Goal: Task Accomplishment & Management: Manage account settings

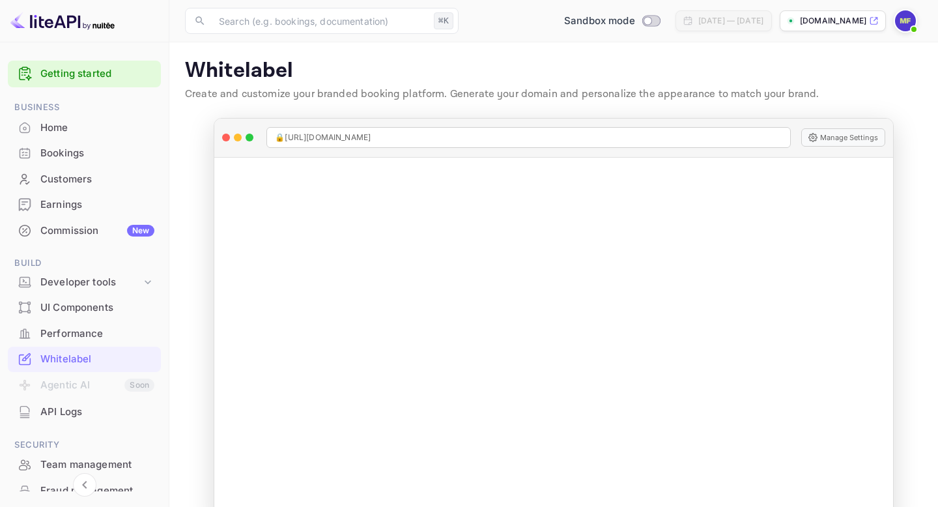
click at [90, 212] on div "Earnings" at bounding box center [97, 204] width 114 height 15
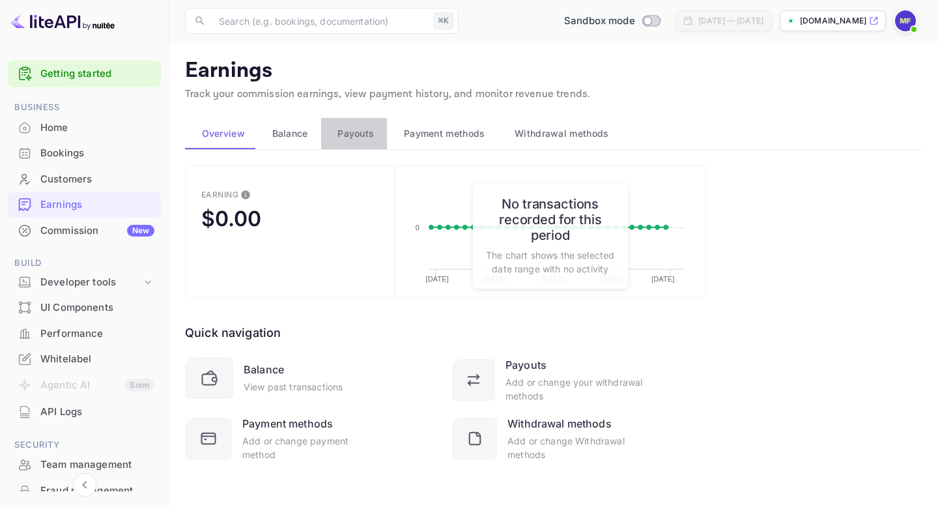
click at [339, 130] on span "Payouts" at bounding box center [355, 134] width 36 height 16
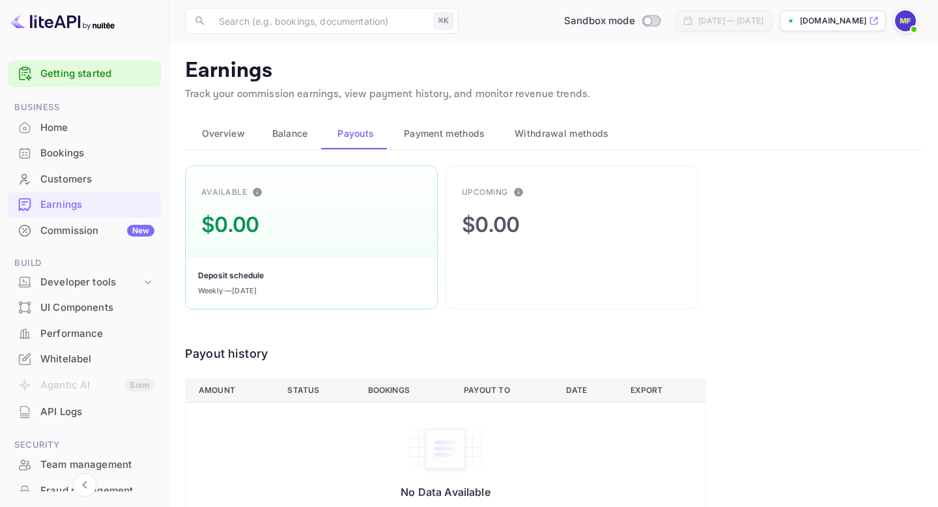
scroll to position [26, 0]
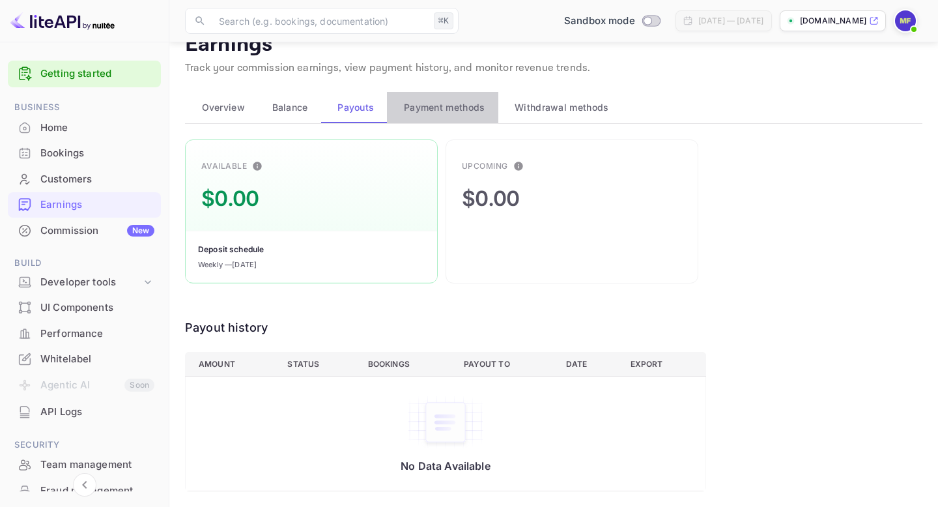
click at [451, 113] on span "Payment methods" at bounding box center [444, 108] width 81 height 16
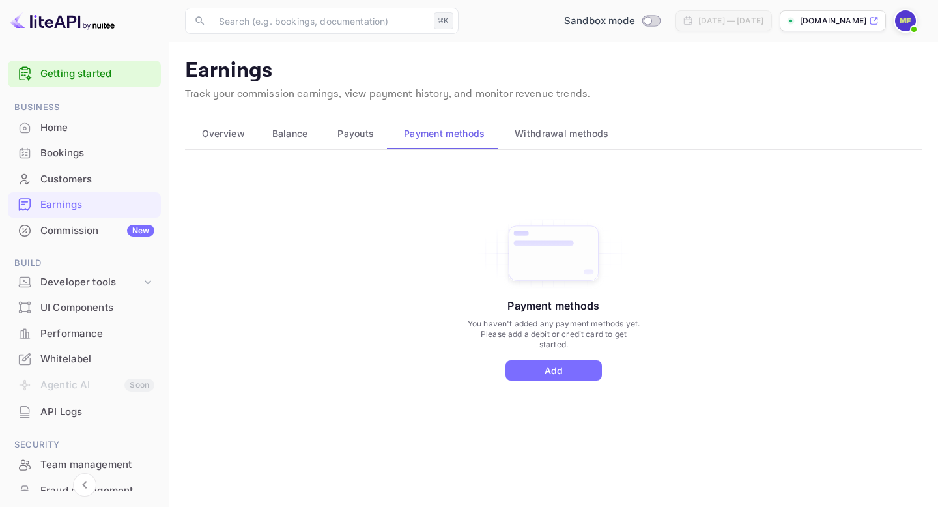
scroll to position [0, 0]
click at [561, 380] on div "Payment methods You haven't added any payment methods yet. Please add a debit o…" at bounding box center [553, 311] width 737 height 293
click at [559, 371] on button "Add" at bounding box center [553, 370] width 96 height 20
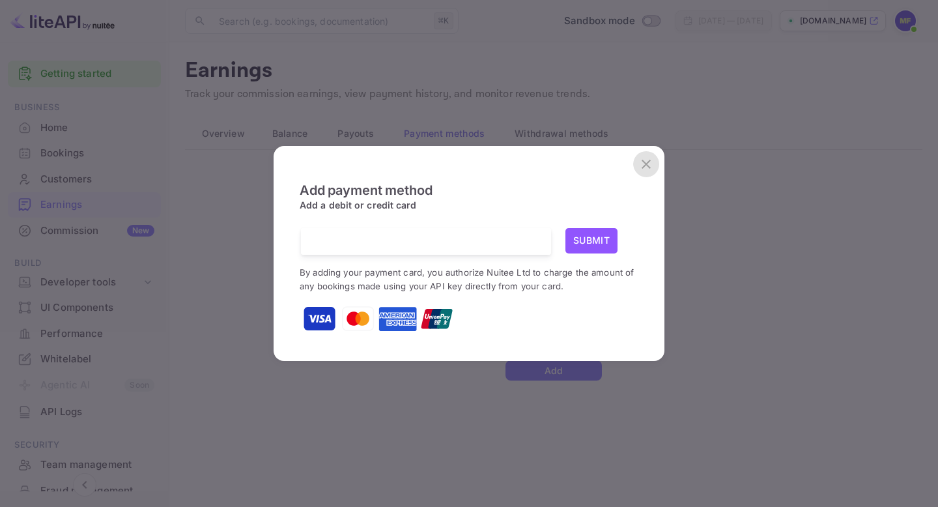
click at [649, 156] on icon "close" at bounding box center [646, 164] width 16 height 16
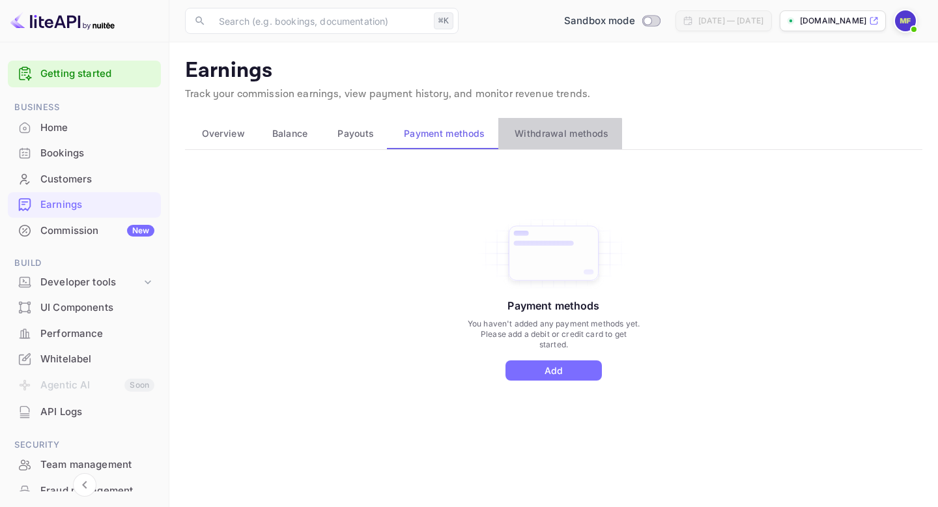
click at [531, 144] on button "Withdrawal methods" at bounding box center [560, 133] width 124 height 31
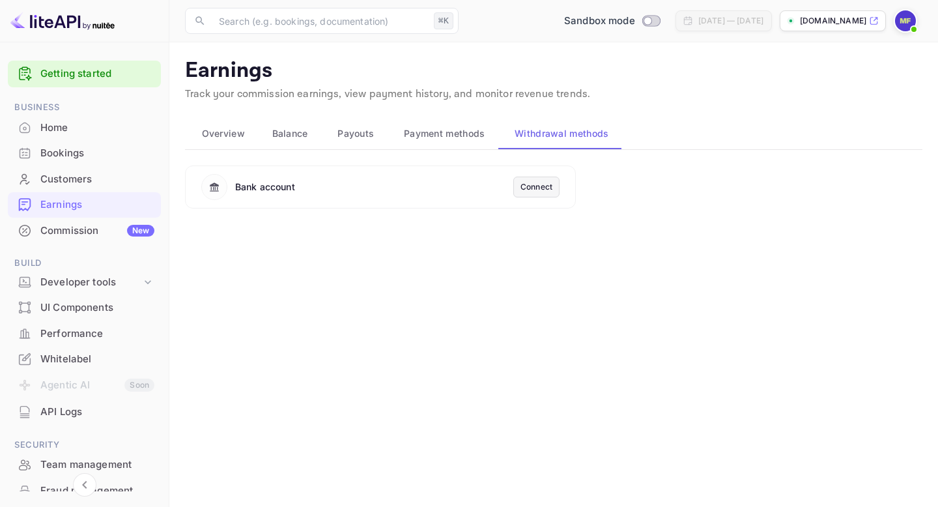
click at [528, 186] on div "Connect" at bounding box center [536, 187] width 32 height 12
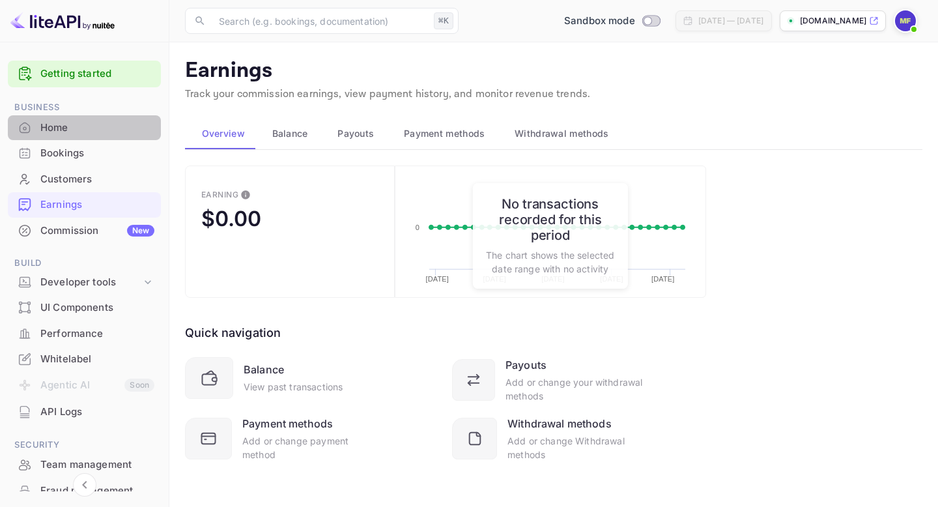
click at [107, 138] on div "Home" at bounding box center [84, 127] width 153 height 25
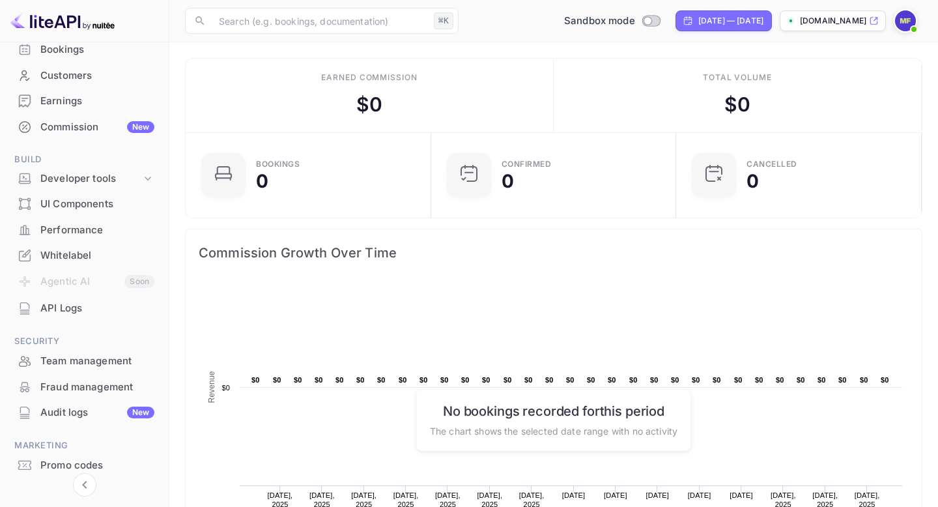
scroll to position [110, 0]
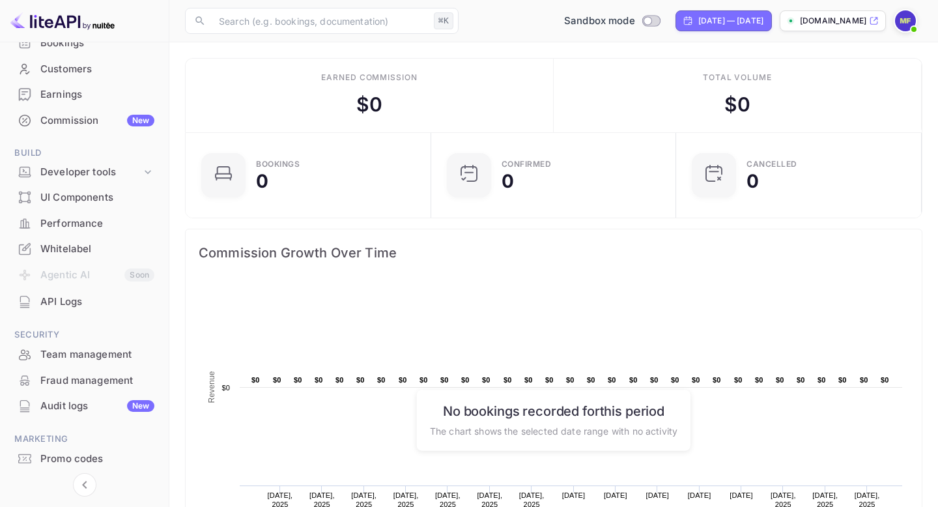
click at [78, 251] on div "Whitelabel" at bounding box center [97, 249] width 114 height 15
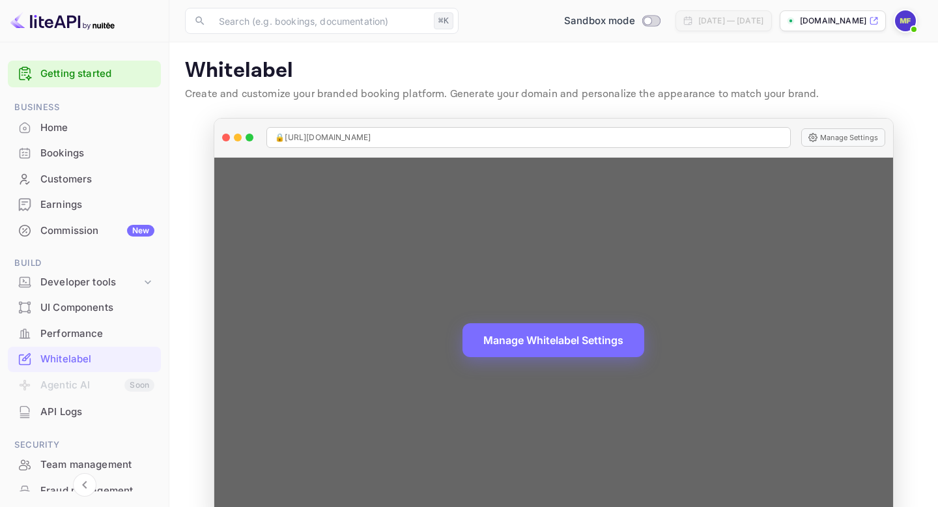
drag, startPoint x: 391, startPoint y: 139, endPoint x: 277, endPoint y: 138, distance: 113.3
click at [277, 138] on div "🔒 https://bookingvibes.com" at bounding box center [528, 137] width 524 height 21
click at [277, 138] on span "🔒 https://bookingvibes.com" at bounding box center [323, 138] width 96 height 12
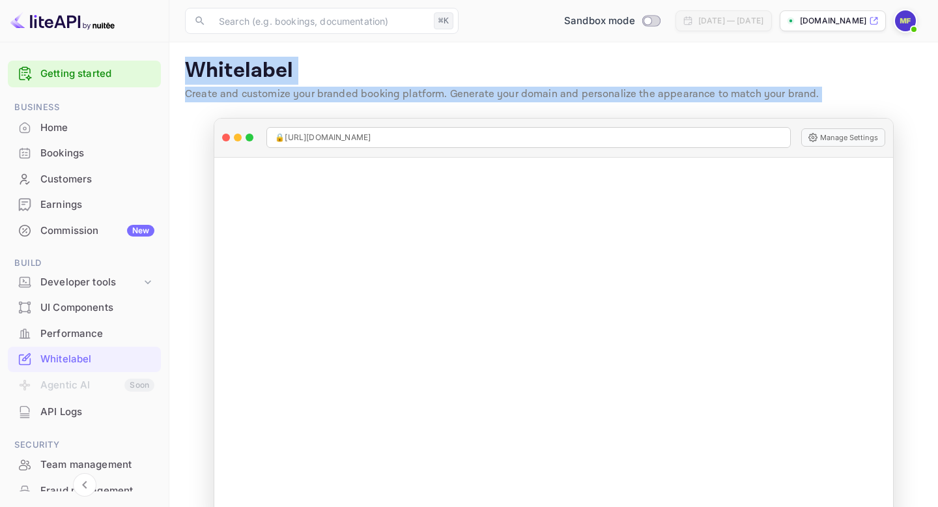
drag, startPoint x: 180, startPoint y: 62, endPoint x: 335, endPoint y: 111, distance: 161.9
click at [335, 111] on main "Whitelabel Create and customize your branded booking platform. Generate your do…" at bounding box center [553, 290] width 768 height 496
